Goal: Task Accomplishment & Management: Use online tool/utility

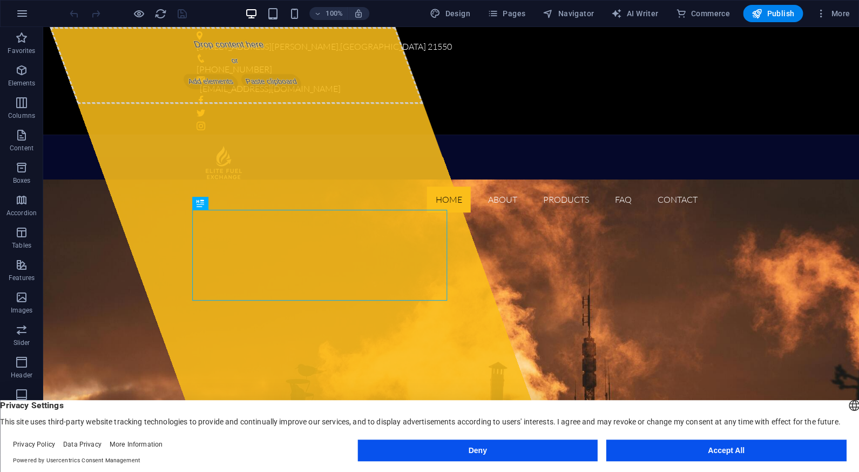
click at [665, 448] on button "Accept All" at bounding box center [727, 450] width 240 height 22
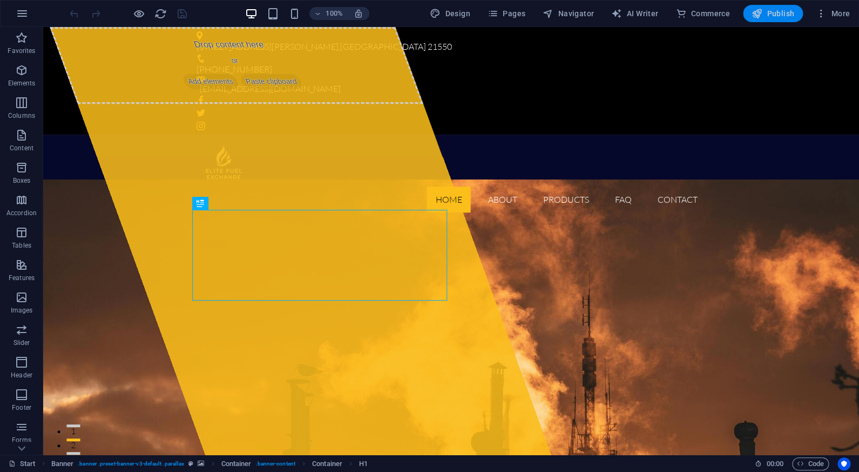
click at [776, 12] on span "Publish" at bounding box center [773, 13] width 43 height 11
click at [769, 16] on span "Publish" at bounding box center [773, 13] width 43 height 11
